Goal: Information Seeking & Learning: Learn about a topic

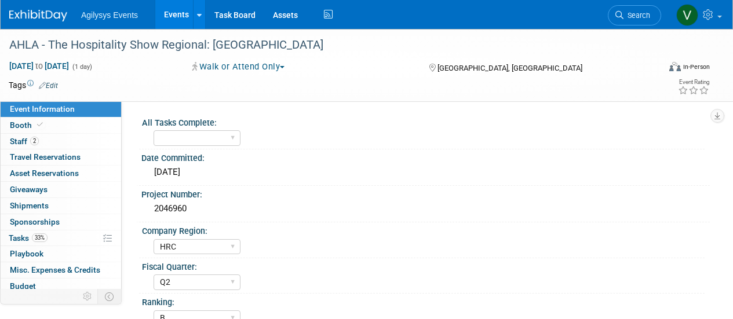
select select "HRC"
select select "Q2"
select select "B"
select select "Yes"
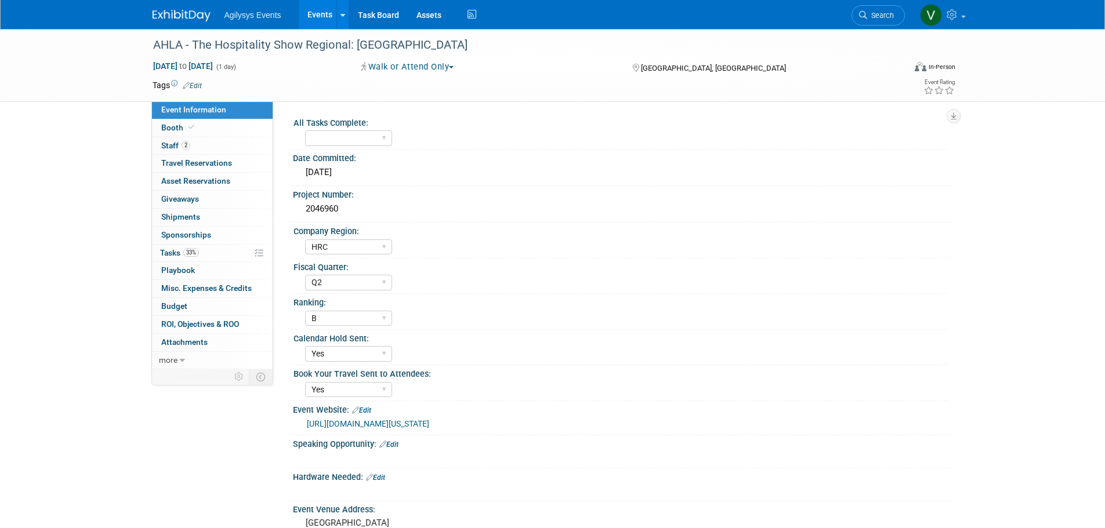
click at [190, 12] on img at bounding box center [181, 16] width 58 height 12
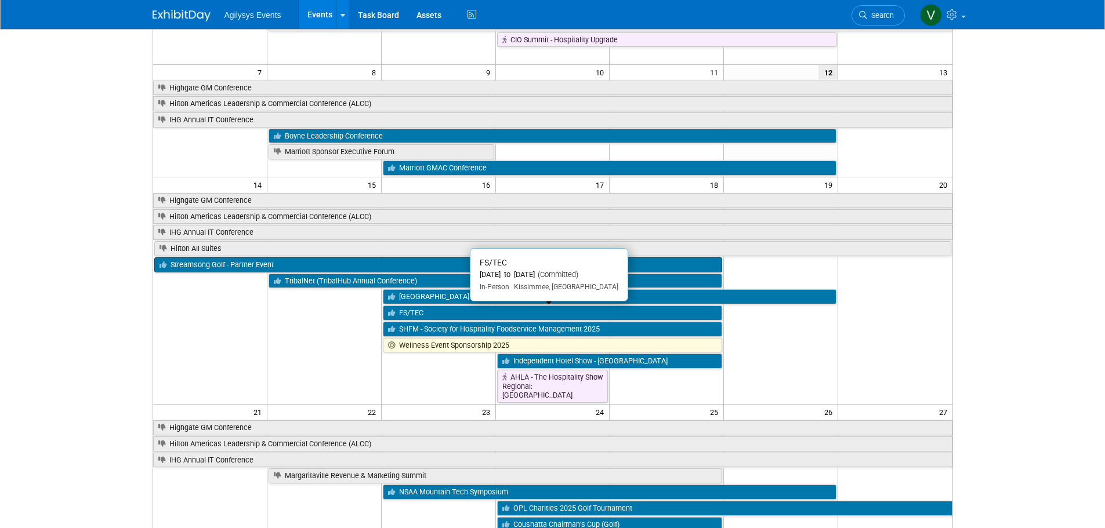
scroll to position [174, 0]
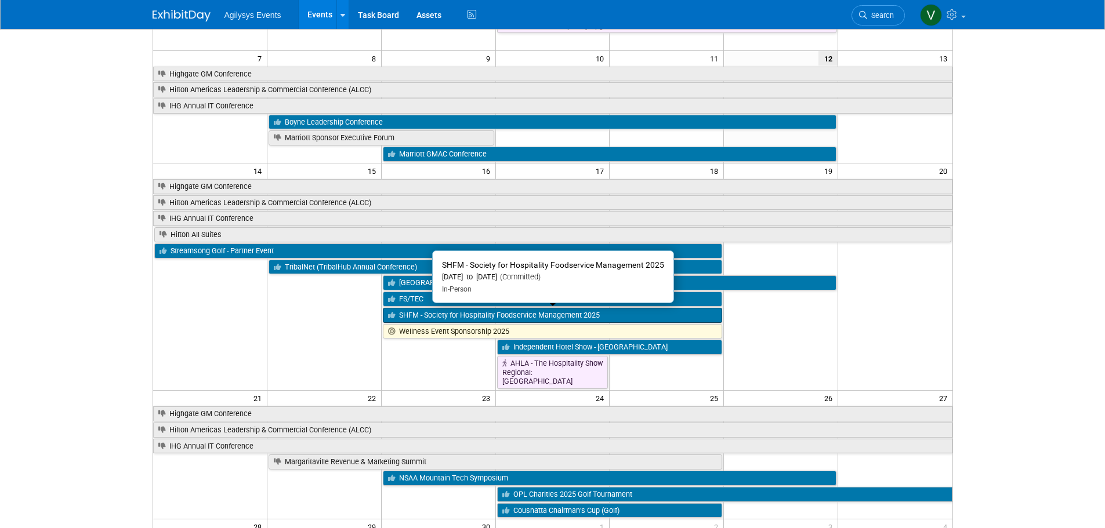
click at [415, 313] on link "SHFM - Society for Hospitality Foodservice Management 2025" at bounding box center [553, 315] width 340 height 15
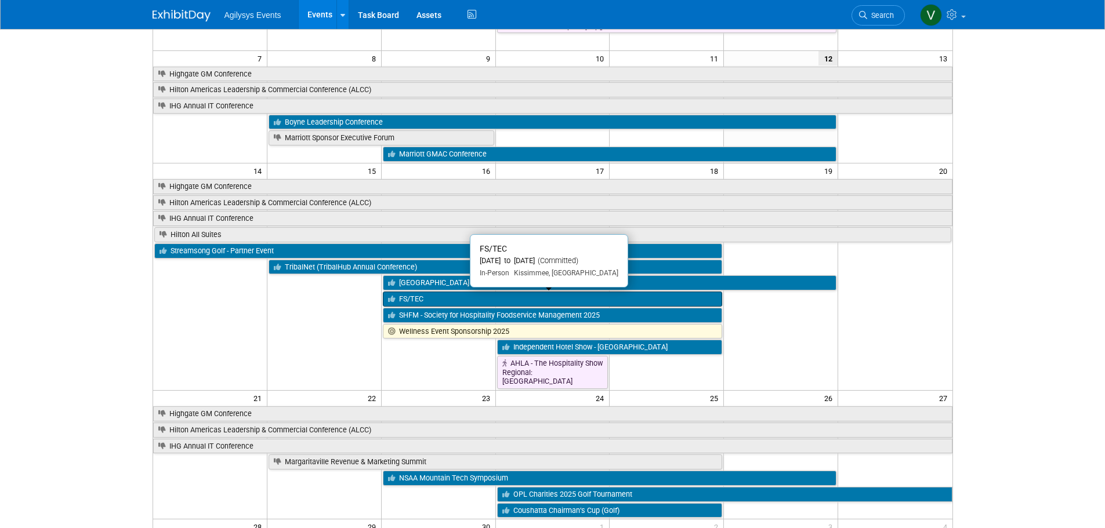
click at [429, 300] on link "FS/TEC" at bounding box center [553, 299] width 340 height 15
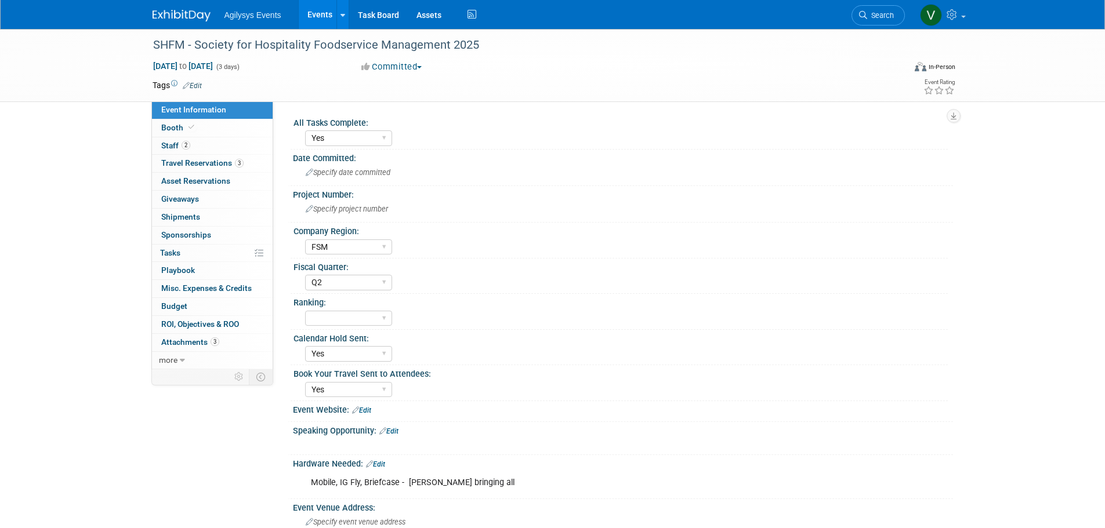
select select "Yes"
select select "FSM"
select select "Q2"
select select "Yes"
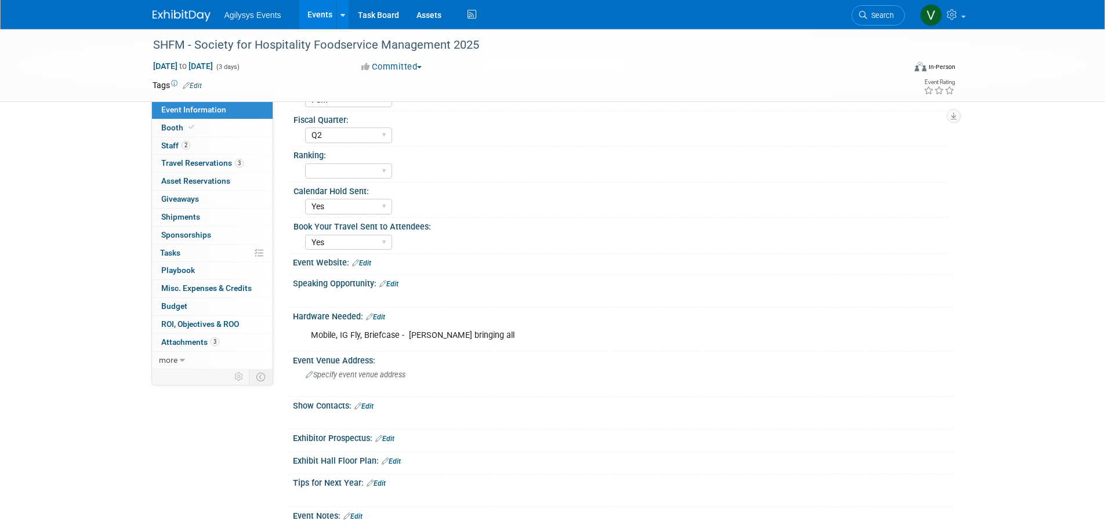
scroll to position [174, 0]
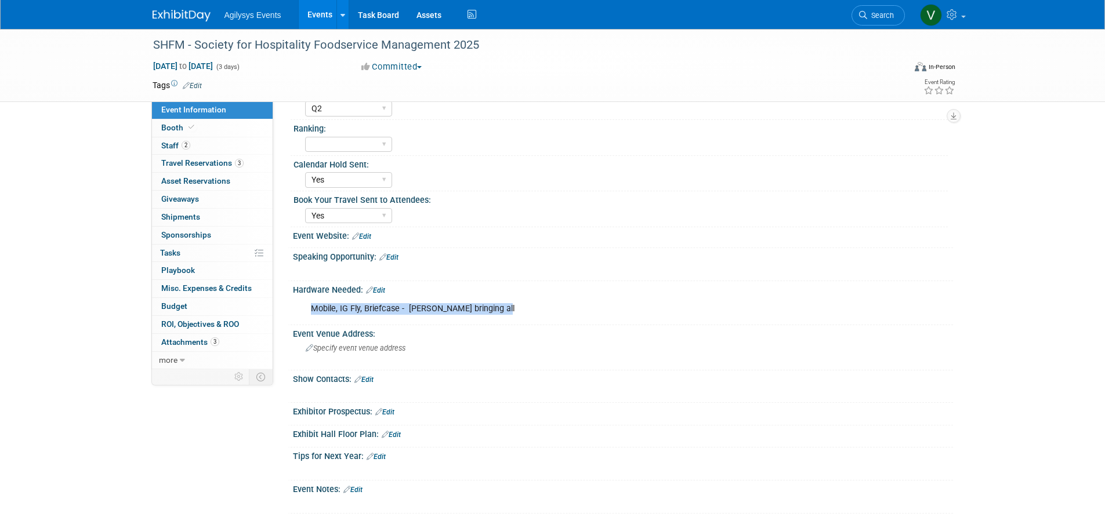
drag, startPoint x: 311, startPoint y: 310, endPoint x: 506, endPoint y: 317, distance: 195.5
click at [506, 317] on div "Mobile, IG Fly, Briefcase - Brian Miller bringing all" at bounding box center [564, 308] width 522 height 23
click at [29, 372] on div "SHFM - Society for Hospitality Foodservice Management 2025 Sep 16, 2025 to Sep …" at bounding box center [552, 196] width 1105 height 682
click at [191, 143] on link "2 Staff 2" at bounding box center [212, 145] width 121 height 17
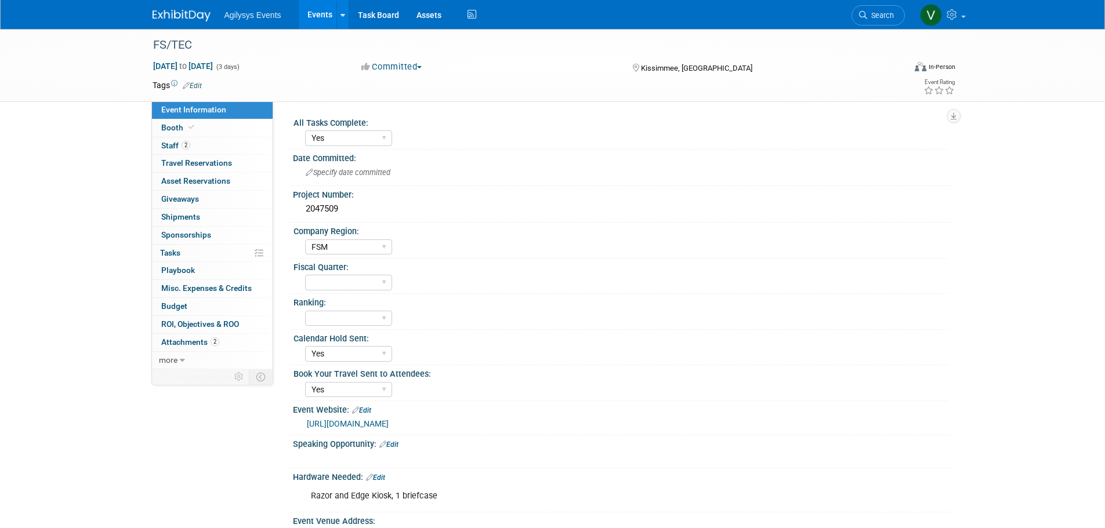
select select "Yes"
select select "FSM"
select select "Yes"
click at [182, 128] on span "Booth" at bounding box center [178, 127] width 35 height 9
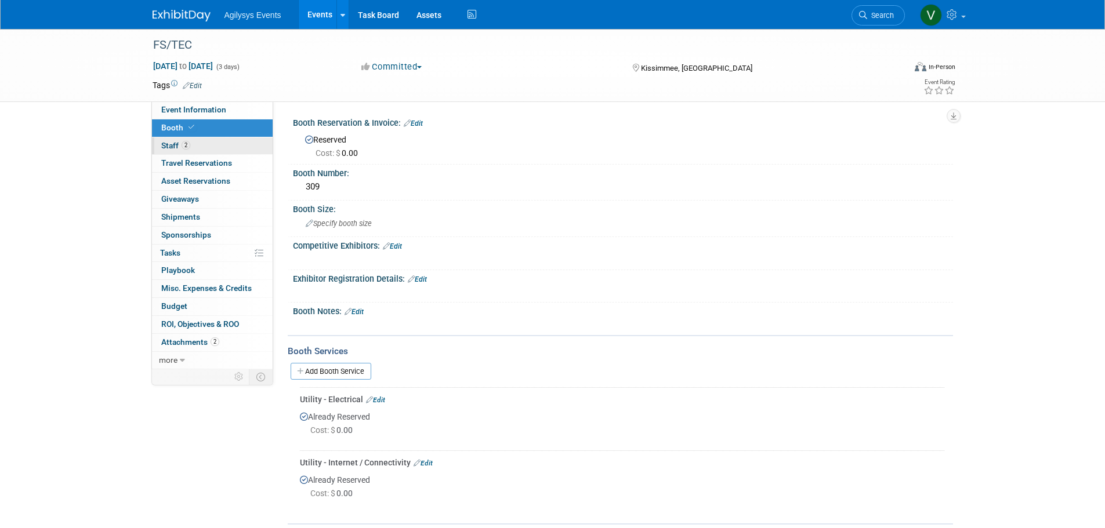
click at [176, 144] on span "Staff 2" at bounding box center [175, 145] width 29 height 9
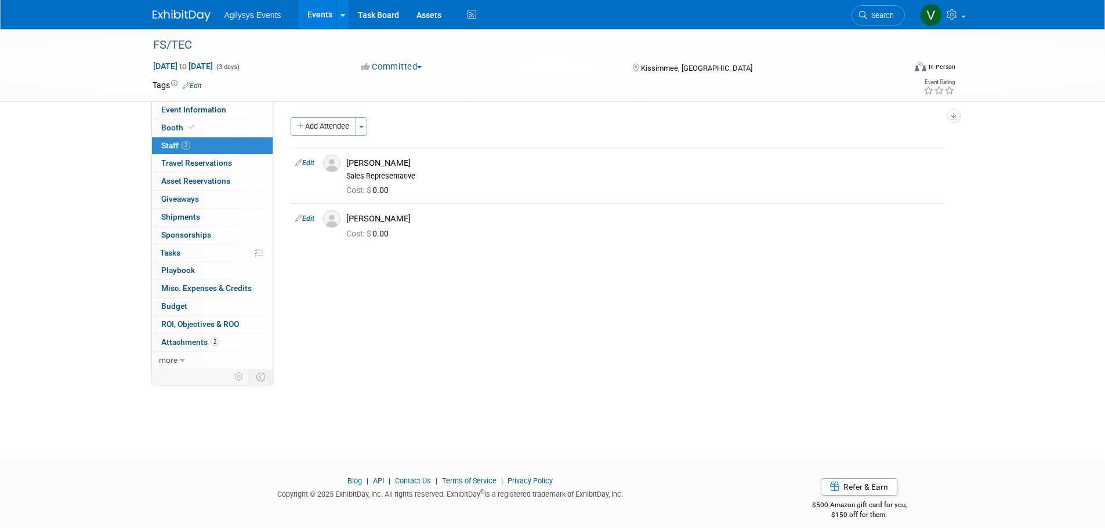
click at [195, 16] on img at bounding box center [181, 16] width 58 height 12
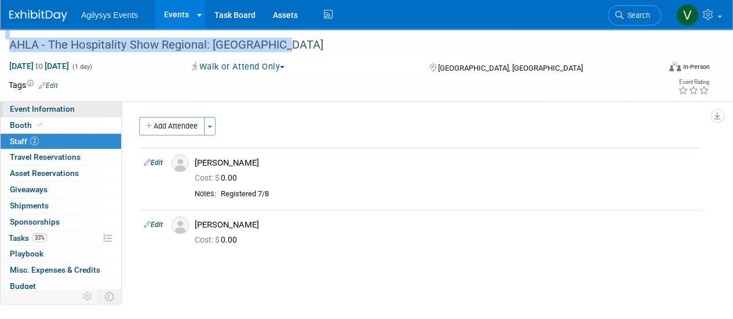
click at [35, 108] on span "Event Information" at bounding box center [42, 108] width 65 height 9
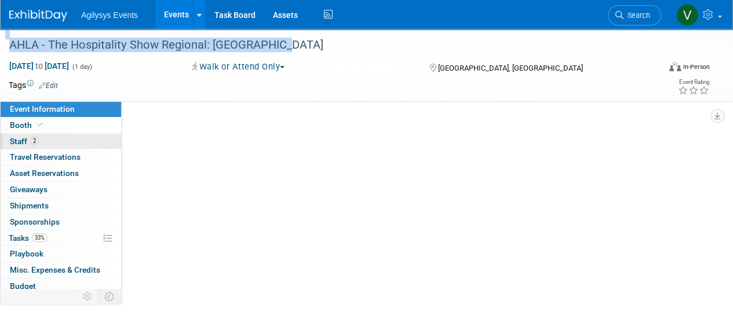
select select "HRC"
select select "Q2"
select select "B"
select select "Yes"
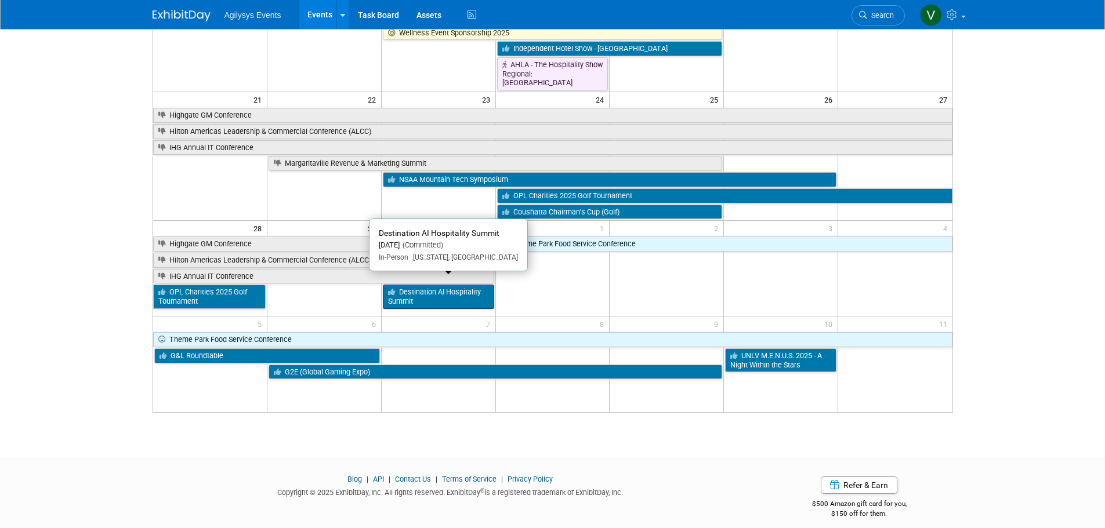
scroll to position [474, 0]
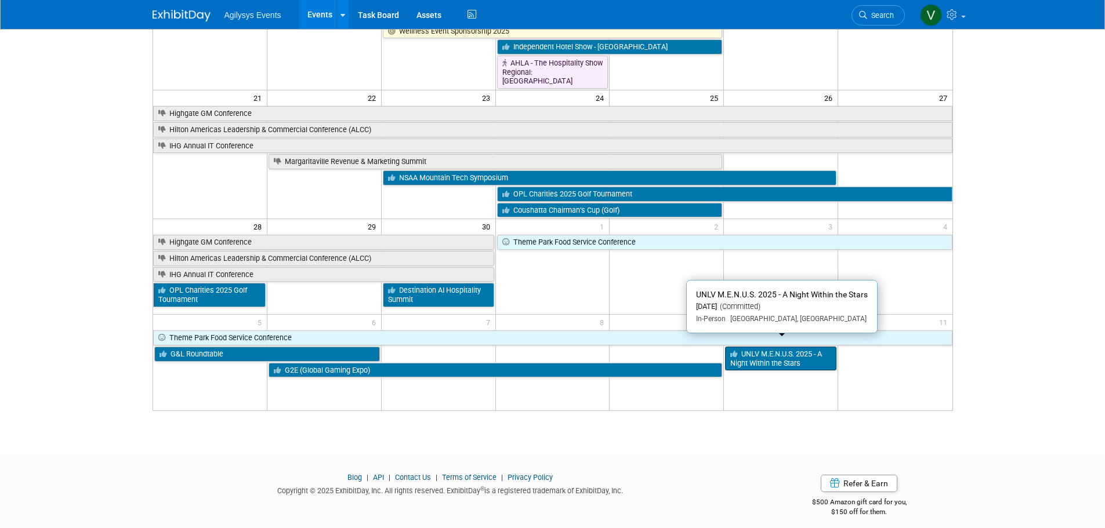
click at [784, 354] on link "UNLV M.E.N.U.S. 2025 - A Night Within the Stars" at bounding box center [780, 359] width 111 height 24
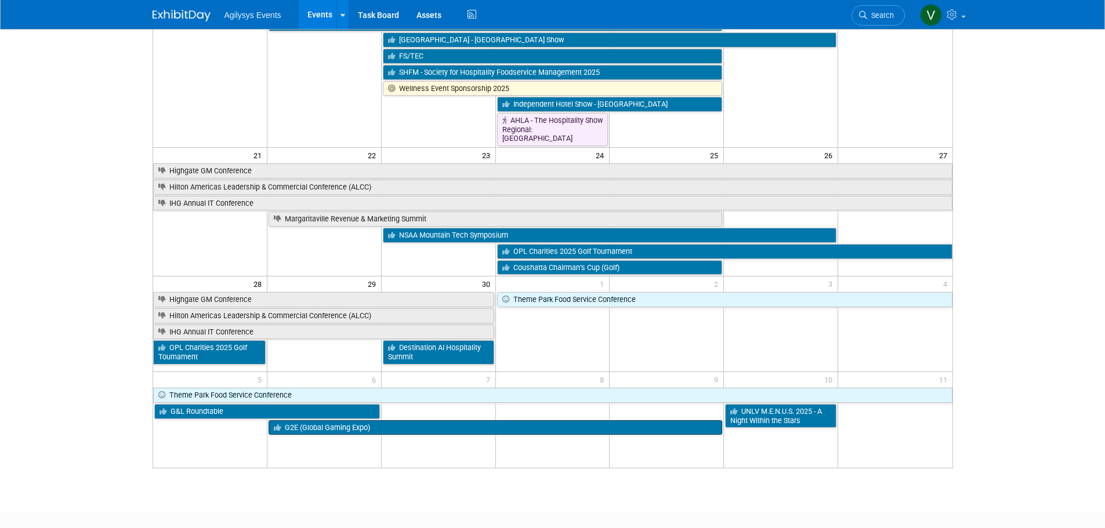
scroll to position [416, 0]
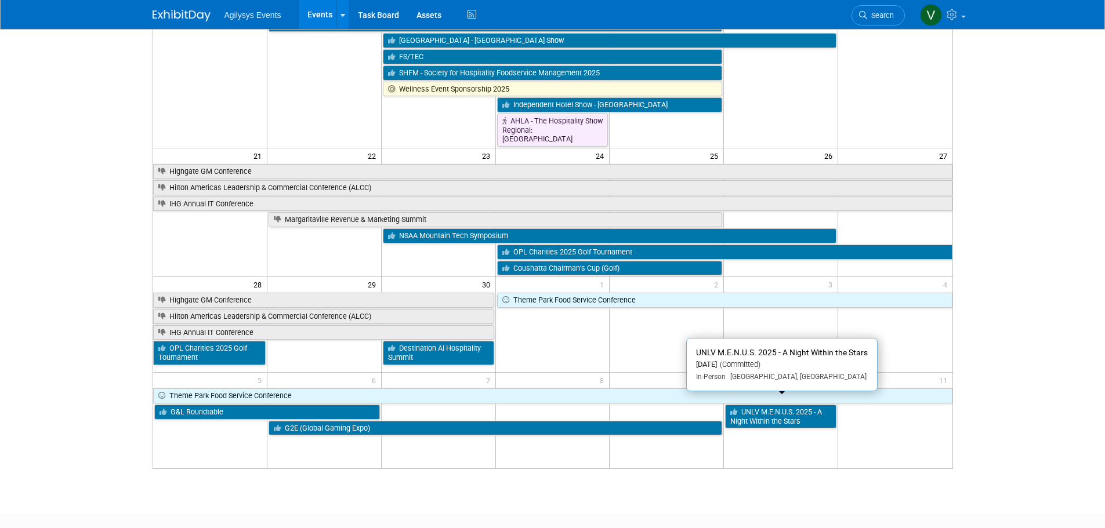
click at [770, 405] on link "UNLV M.E.N.U.S. 2025 - A Night Within the Stars" at bounding box center [780, 417] width 111 height 24
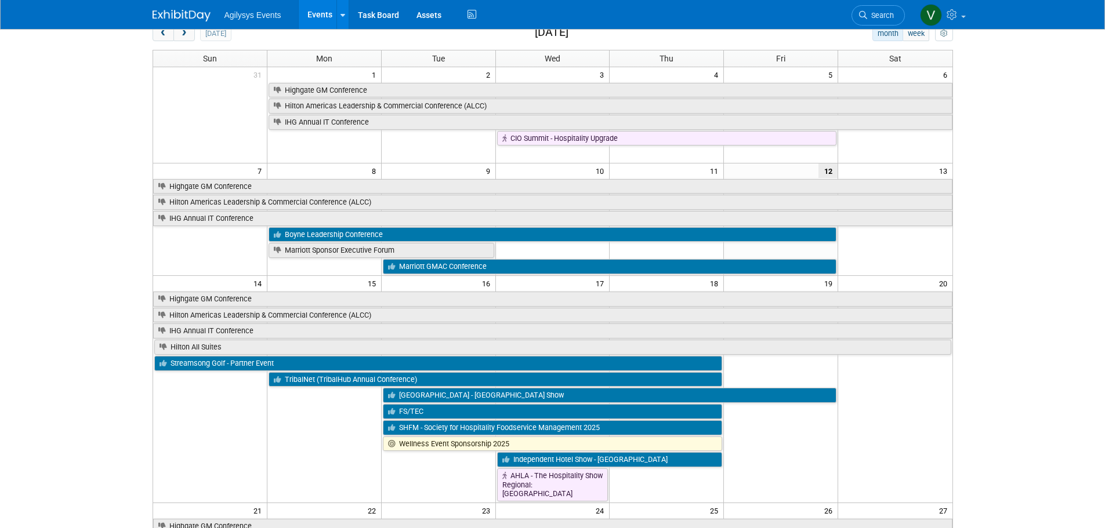
scroll to position [0, 0]
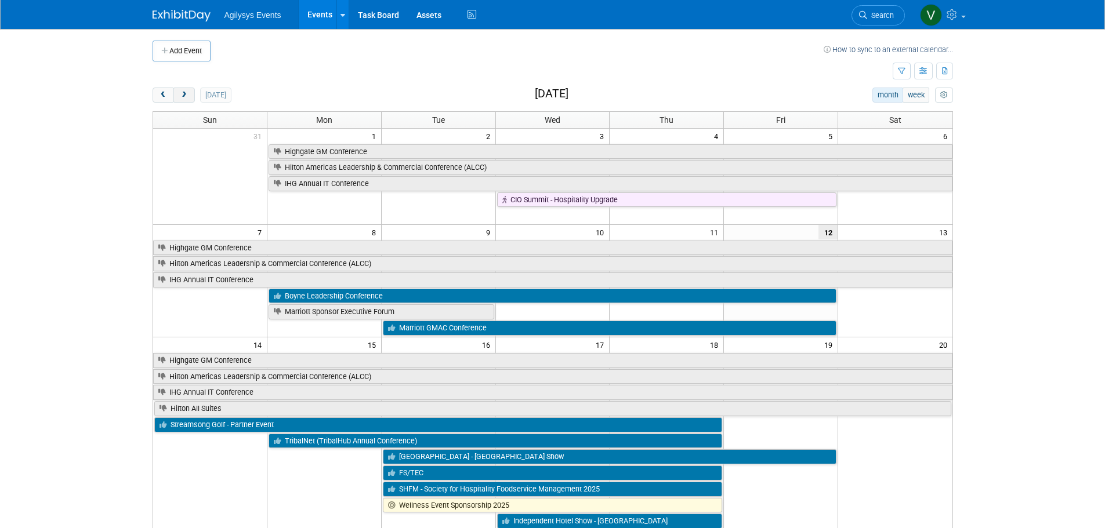
click at [189, 93] on button "next" at bounding box center [183, 95] width 21 height 15
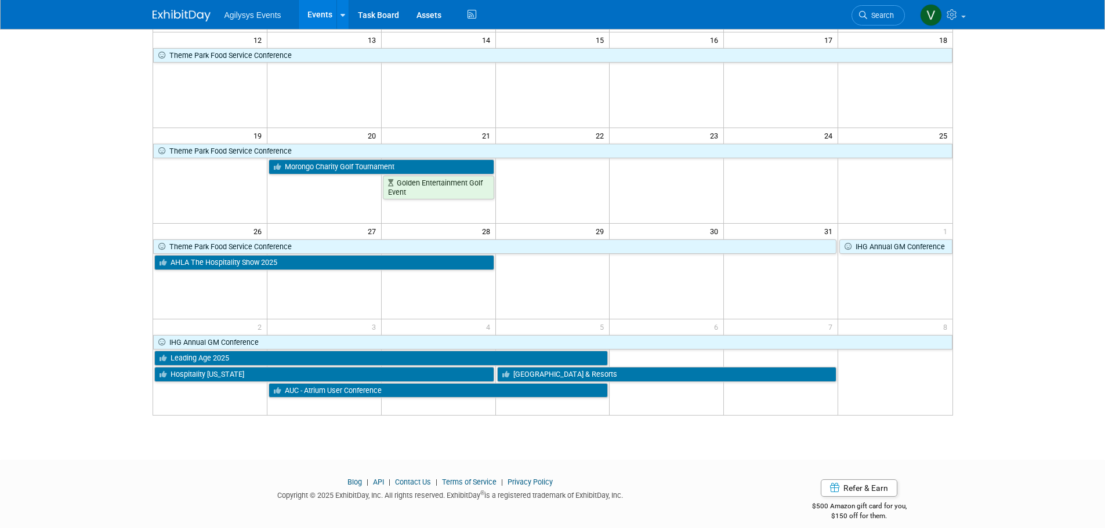
scroll to position [290, 0]
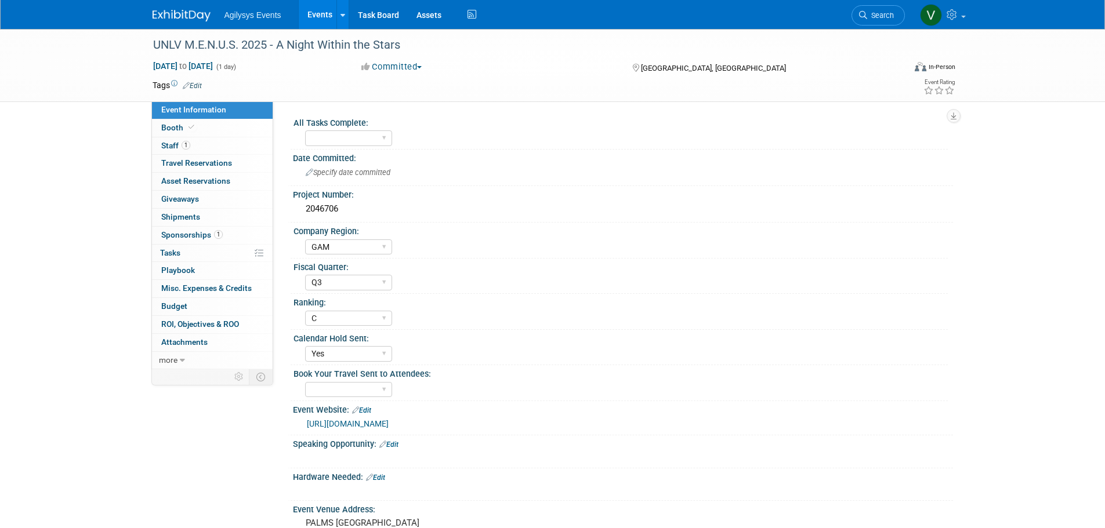
select select "GAM"
select select "Q3"
select select "C"
select select "Yes"
click at [193, 132] on link "Booth" at bounding box center [212, 127] width 121 height 17
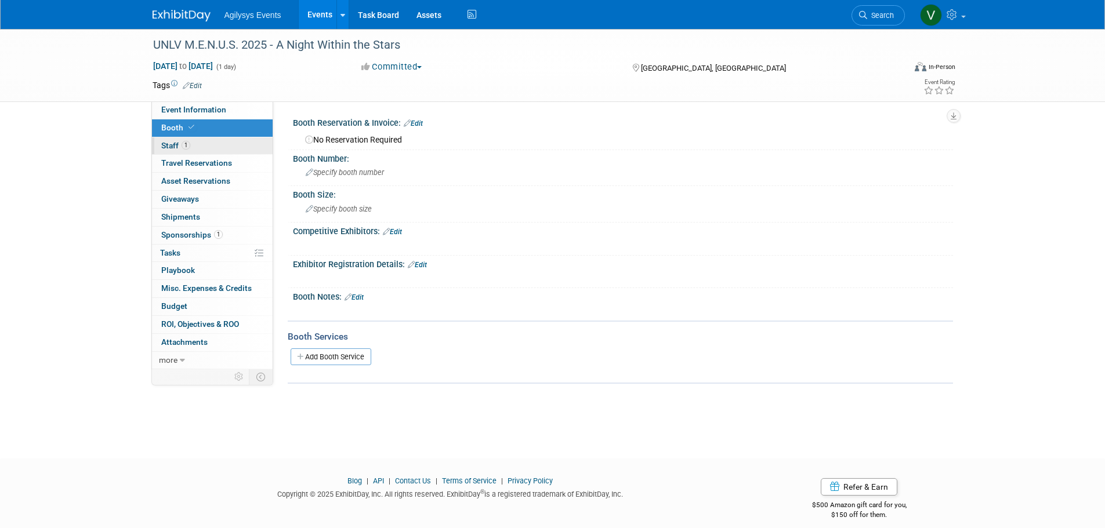
click at [200, 146] on link "1 Staff 1" at bounding box center [212, 145] width 121 height 17
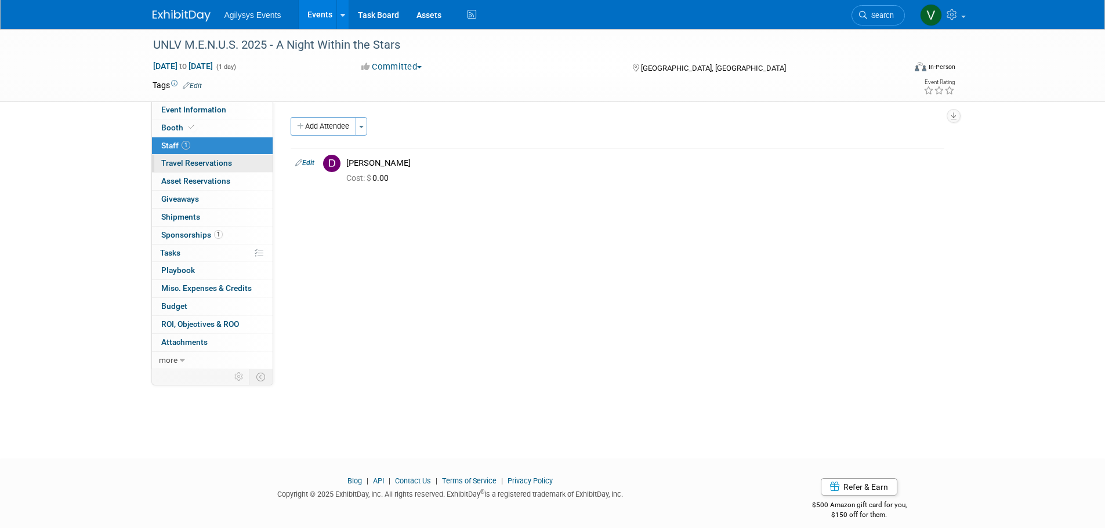
click at [182, 167] on span "Travel Reservations 0" at bounding box center [196, 162] width 71 height 9
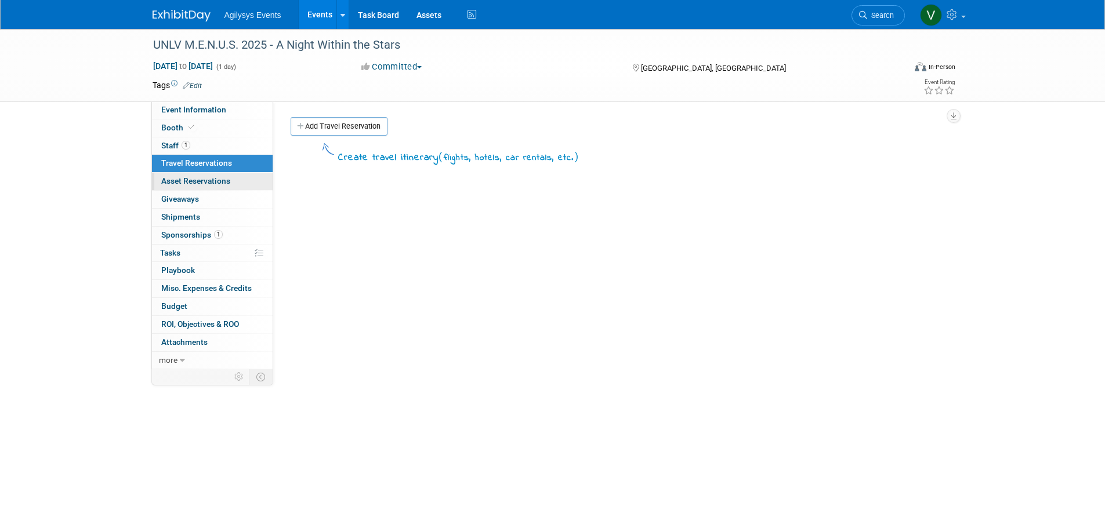
click at [199, 183] on span "Asset Reservations 0" at bounding box center [195, 180] width 69 height 9
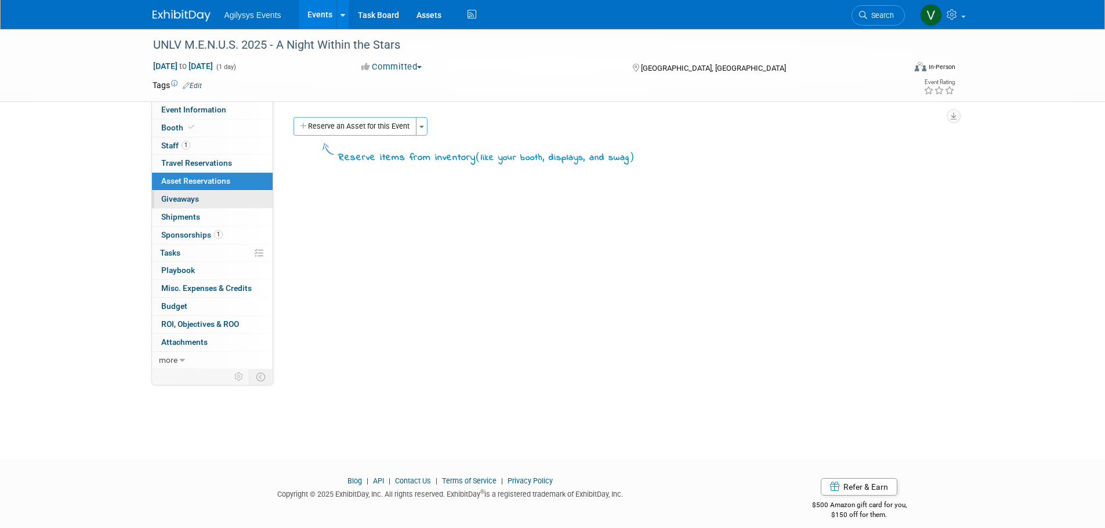
click at [198, 200] on span "Giveaways 0" at bounding box center [180, 198] width 38 height 9
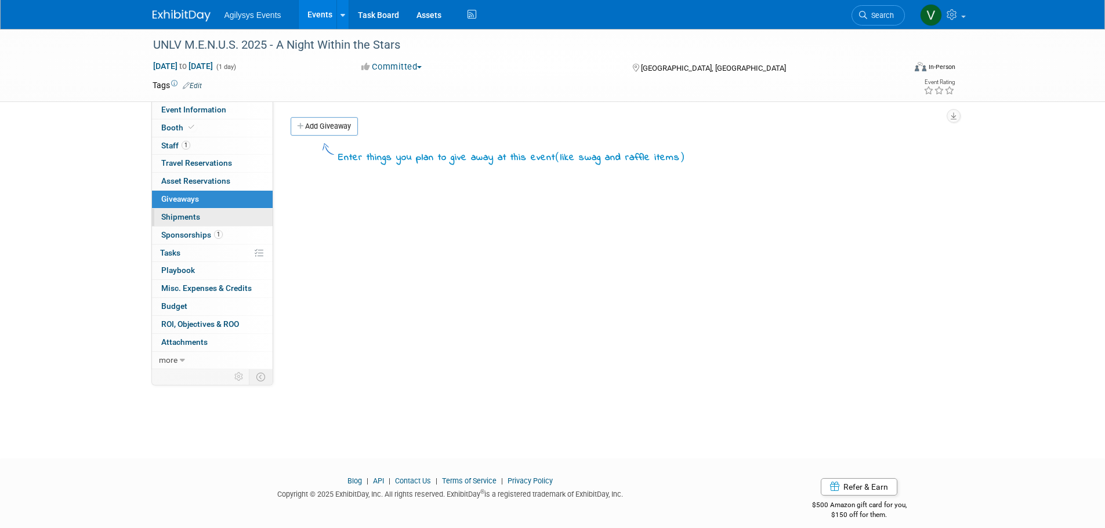
click at [204, 225] on link "0 Shipments 0" at bounding box center [212, 217] width 121 height 17
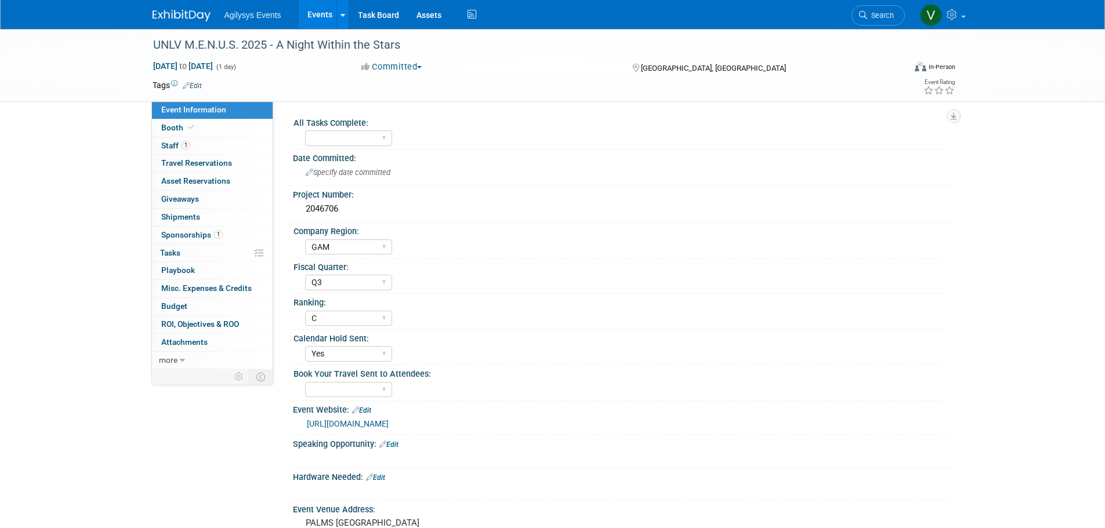
select select "GAM"
select select "Q3"
select select "C"
select select "Yes"
drag, startPoint x: 155, startPoint y: 45, endPoint x: 184, endPoint y: 45, distance: 29.0
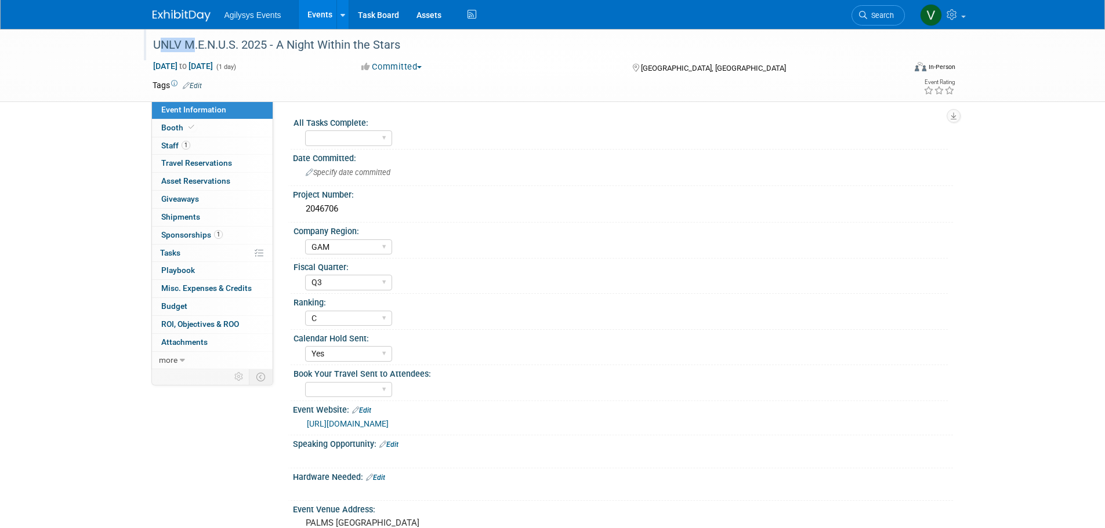
click at [184, 45] on div "UNLV M.E.N.U.S. 2025 - A Night Within the Stars" at bounding box center [518, 45] width 738 height 21
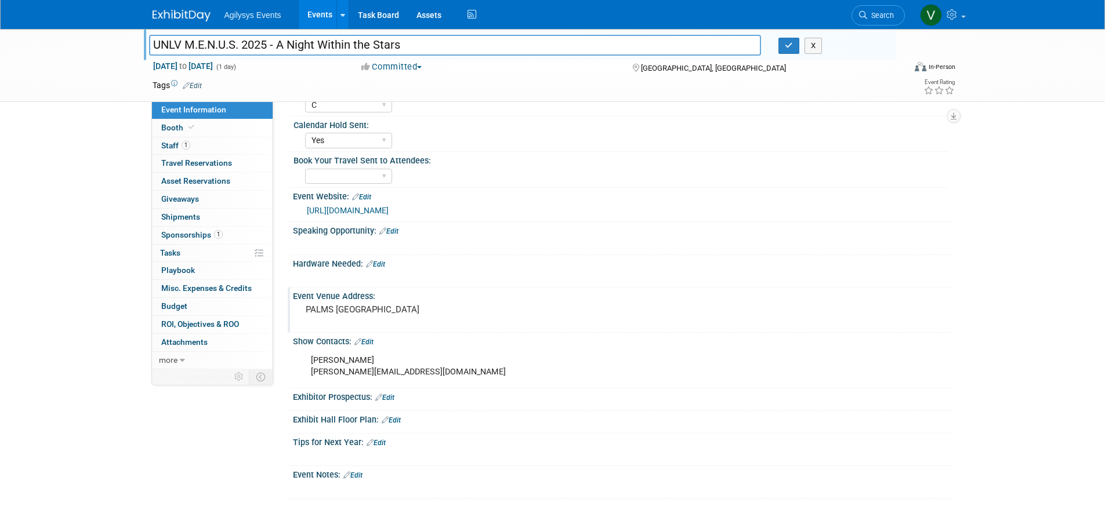
scroll to position [232, 0]
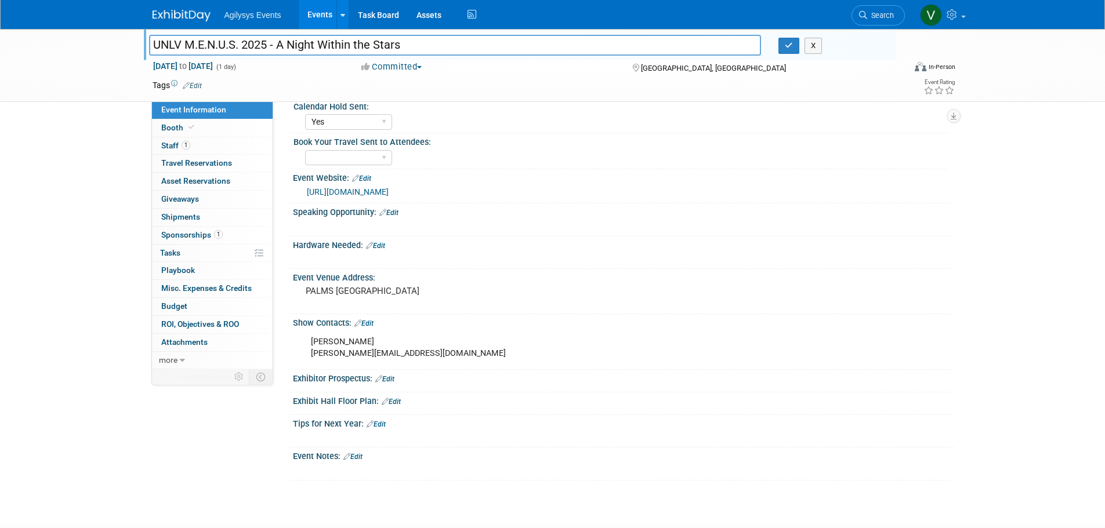
click at [388, 188] on link "[URL][DOMAIN_NAME]" at bounding box center [348, 191] width 82 height 9
click at [187, 164] on span "Travel Reservations 0" at bounding box center [196, 162] width 71 height 9
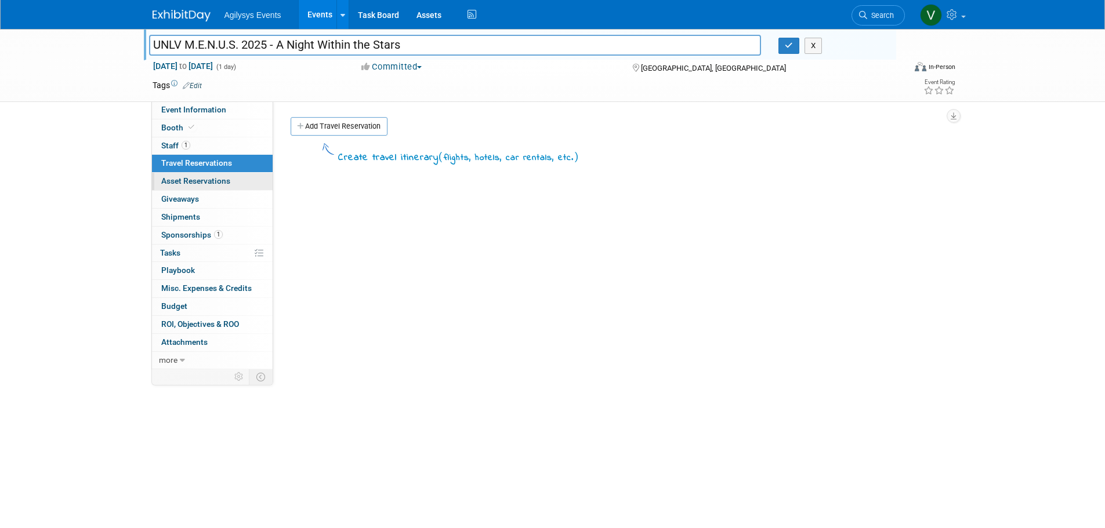
click at [188, 178] on span "Asset Reservations 0" at bounding box center [195, 180] width 69 height 9
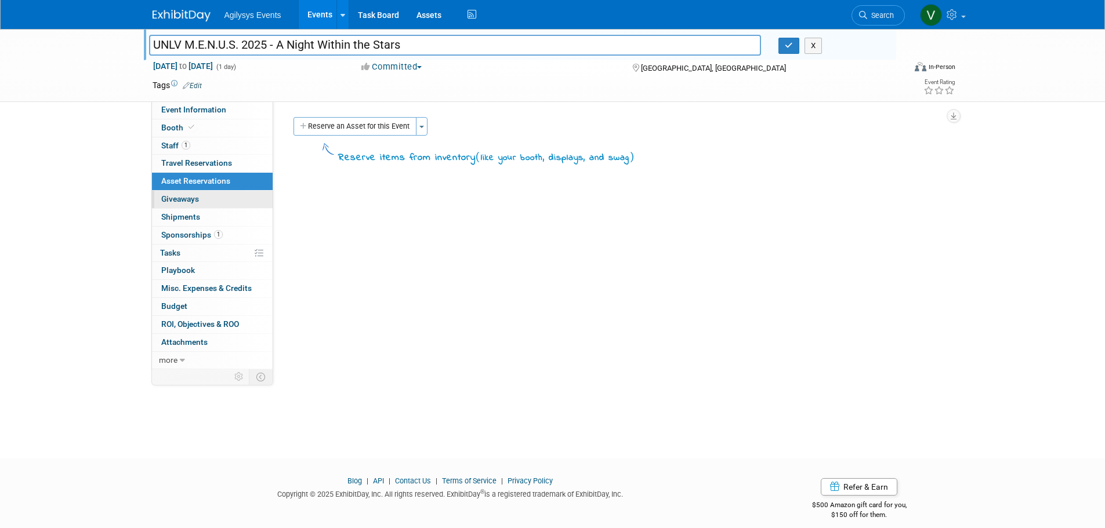
click at [192, 198] on span "Giveaways 0" at bounding box center [180, 198] width 38 height 9
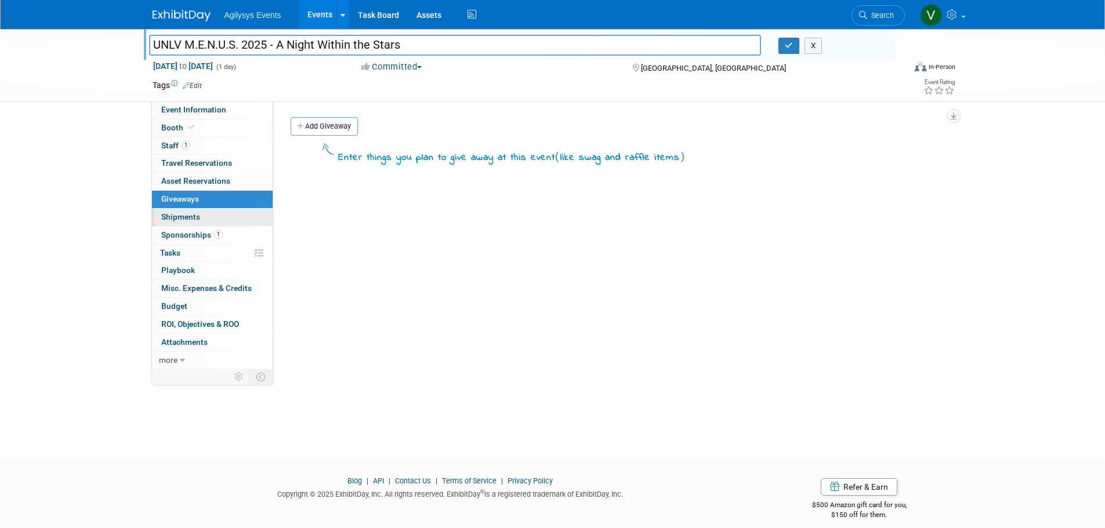
click at [194, 219] on span "Shipments 0" at bounding box center [180, 216] width 39 height 9
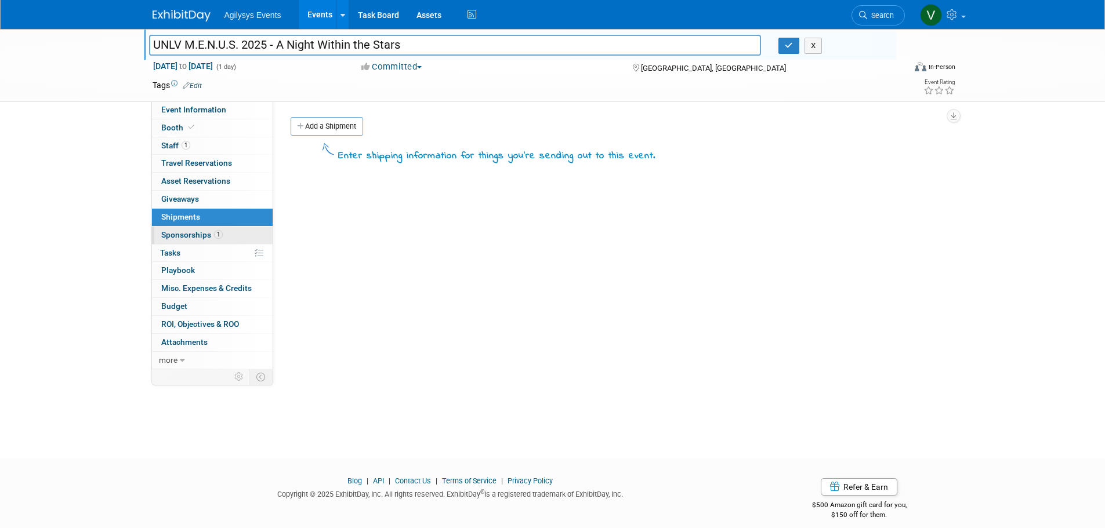
click at [190, 243] on link "1 Sponsorships 1" at bounding box center [212, 235] width 121 height 17
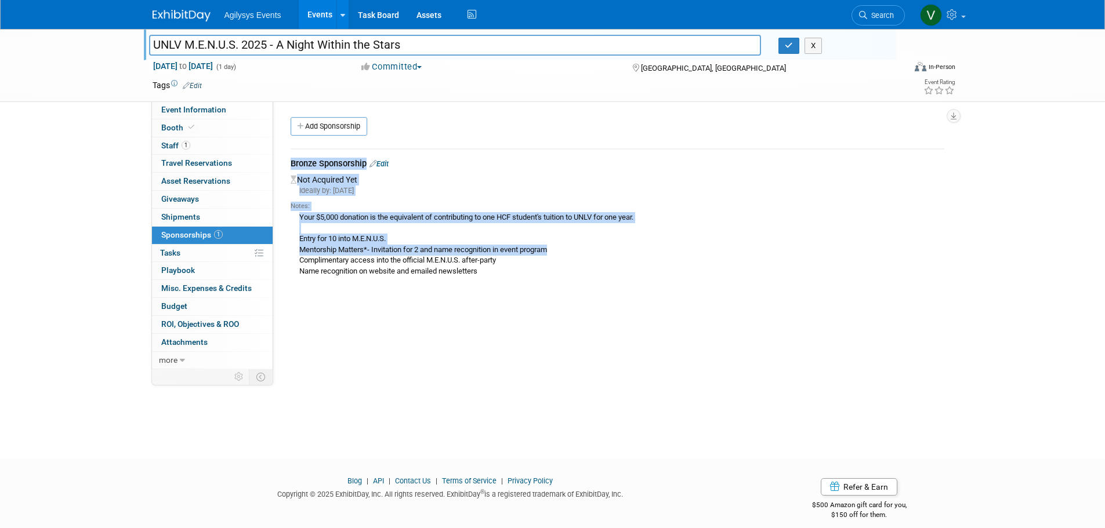
drag, startPoint x: 289, startPoint y: 217, endPoint x: 652, endPoint y: 247, distance: 364.2
click at [652, 247] on div "Bronze Sponsorship Edit Not Acquired Yet Ideally by: [DATE] Notes: Your $5,000 …" at bounding box center [617, 214] width 671 height 151
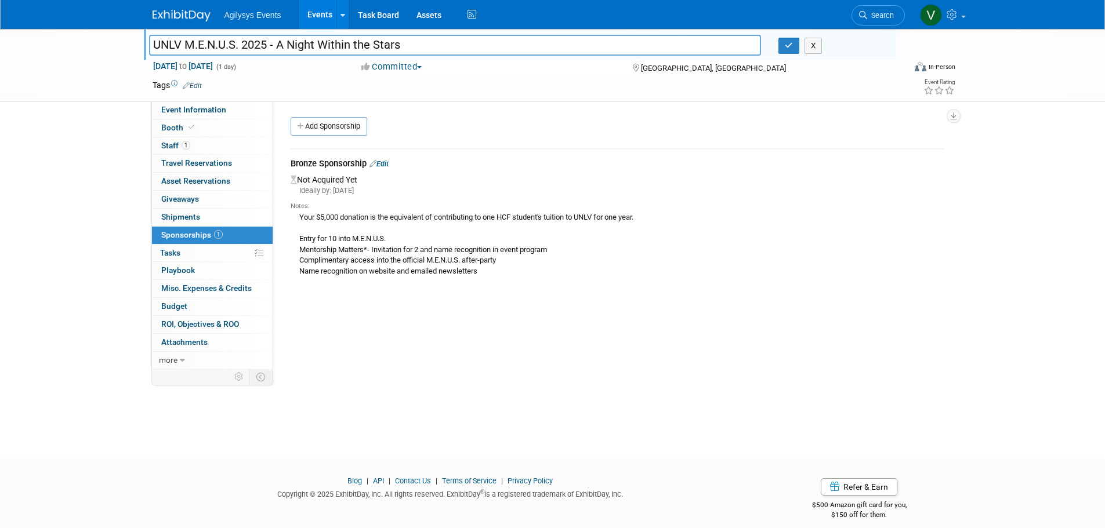
click at [570, 288] on td "Bronze Sponsorship Edit Not Acquired Yet Ideally by: [DATE] Notes: Your $5,000 …" at bounding box center [616, 219] width 653 height 140
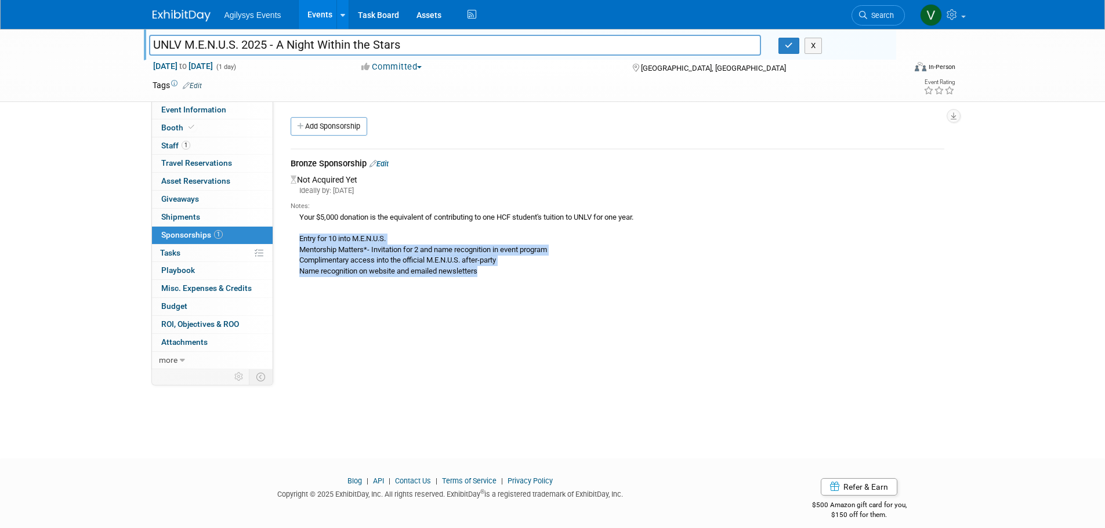
drag, startPoint x: 299, startPoint y: 237, endPoint x: 558, endPoint y: 277, distance: 262.3
click at [558, 277] on div "Notes: Your $5,000 donation is the equivalent of contributing to one HCF studen…" at bounding box center [616, 238] width 653 height 85
click at [441, 282] on td "Bronze Sponsorship Edit Not Acquired Yet Ideally by: [DATE] Notes: Your $5,000 …" at bounding box center [616, 219] width 653 height 140
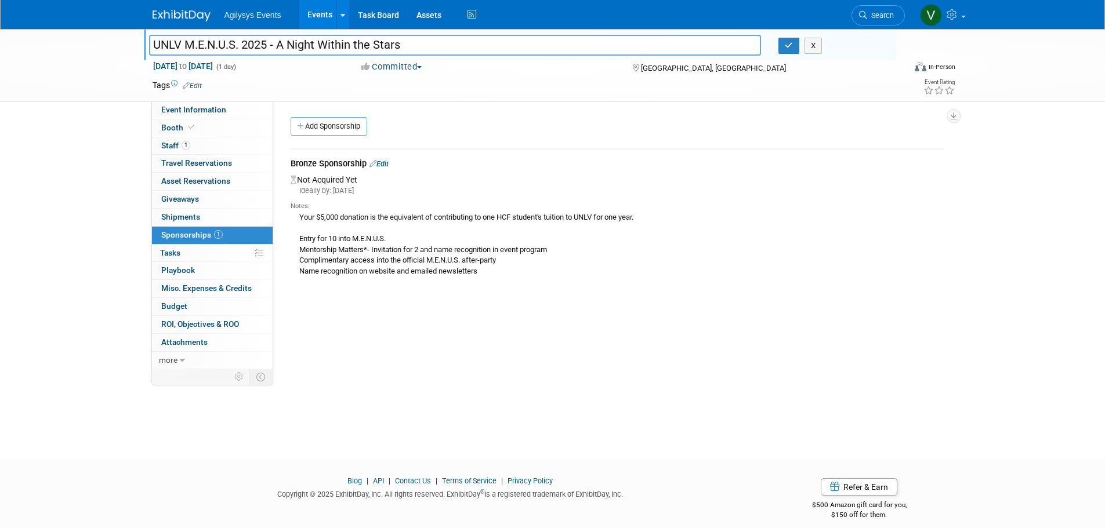
click at [482, 275] on div "Your $5,000 donation is the equivalent of contributing to one HCF student's tui…" at bounding box center [616, 244] width 653 height 66
click at [187, 342] on span "Attachments 0" at bounding box center [184, 341] width 46 height 9
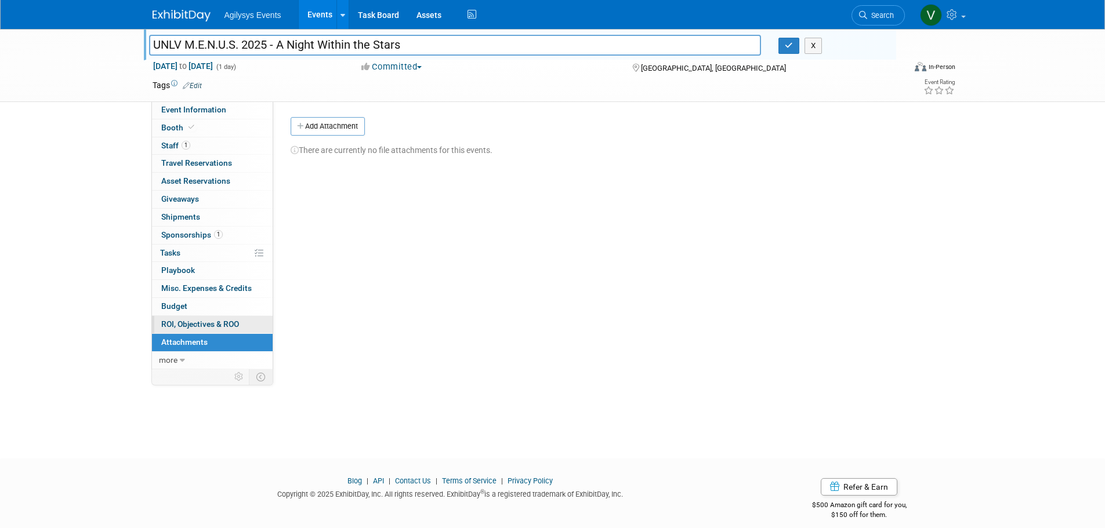
click at [193, 322] on span "ROI, Objectives & ROO 0" at bounding box center [200, 323] width 78 height 9
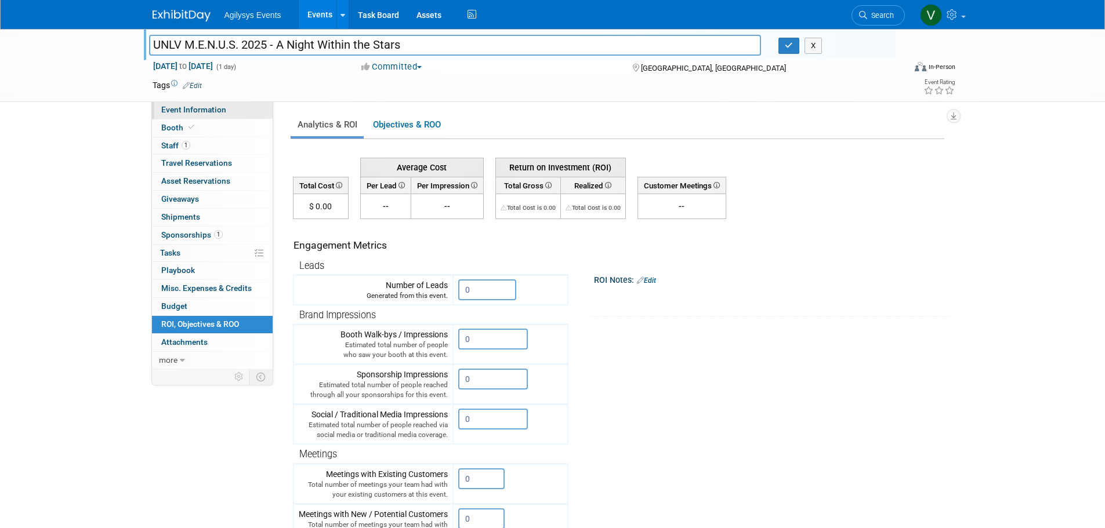
click at [188, 107] on span "Event Information" at bounding box center [193, 109] width 65 height 9
select select "GAM"
select select "Q3"
select select "C"
select select "Yes"
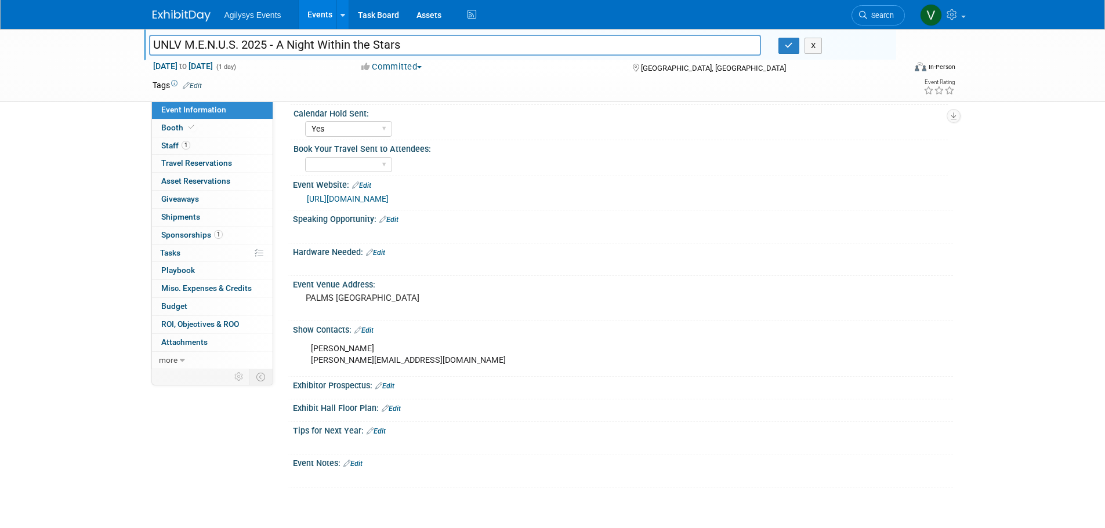
scroll to position [251, 0]
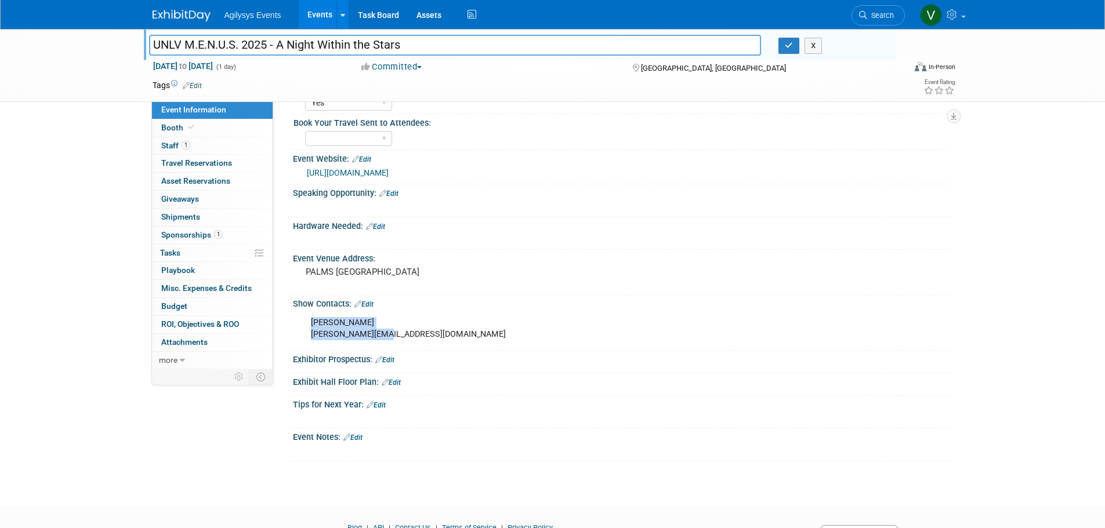
drag, startPoint x: 384, startPoint y: 342, endPoint x: 315, endPoint y: 324, distance: 71.9
click at [311, 325] on div "[PERSON_NAME] [PERSON_NAME][EMAIL_ADDRESS][DOMAIN_NAME]" at bounding box center [564, 328] width 522 height 35
copy div "[PERSON_NAME] [PERSON_NAME][EMAIL_ADDRESS][DOMAIN_NAME]"
drag, startPoint x: 433, startPoint y: 46, endPoint x: 134, endPoint y: 43, distance: 299.2
click at [134, 43] on div "UNLV M.E.N.U.S. 2025 - A Night Within the Stars UNLV M.E.N.U.S. 2025 - A Night …" at bounding box center [552, 65] width 1105 height 73
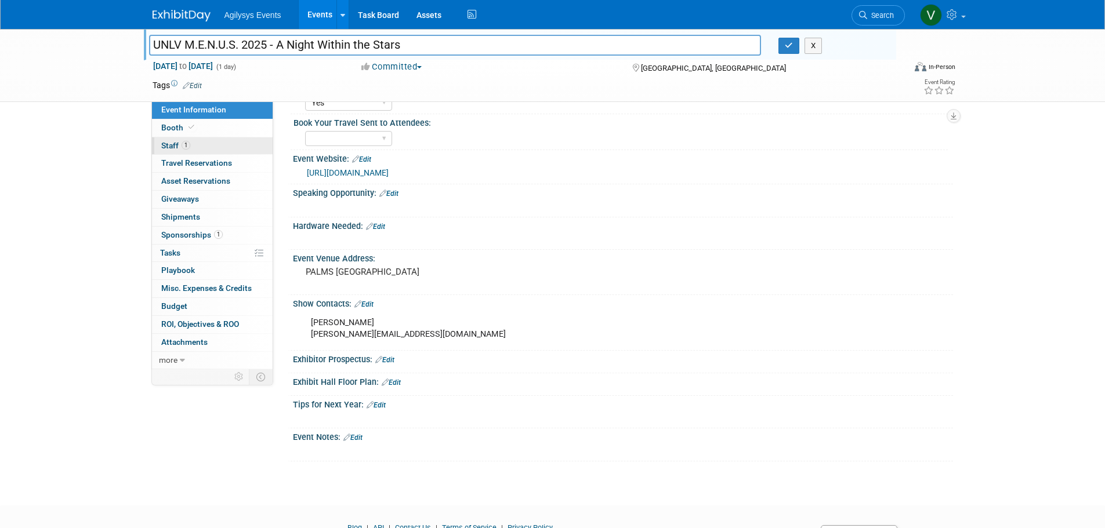
click at [190, 148] on link "1 Staff 1" at bounding box center [212, 145] width 121 height 17
